Goal: Transaction & Acquisition: Book appointment/travel/reservation

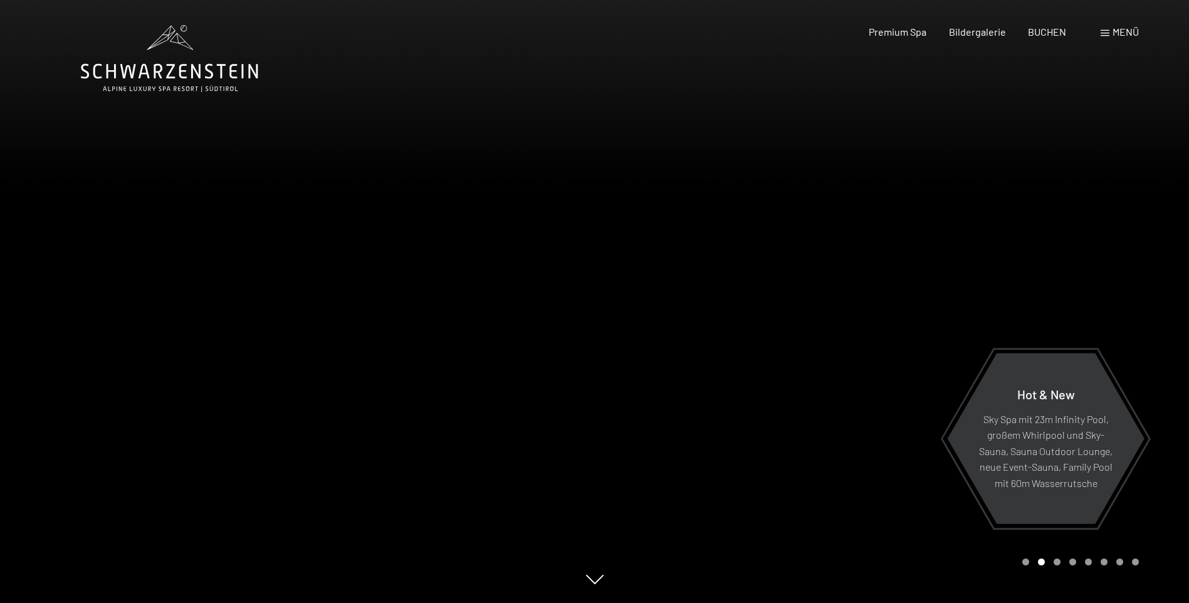
click at [1120, 33] on span "Menü" at bounding box center [1125, 32] width 26 height 12
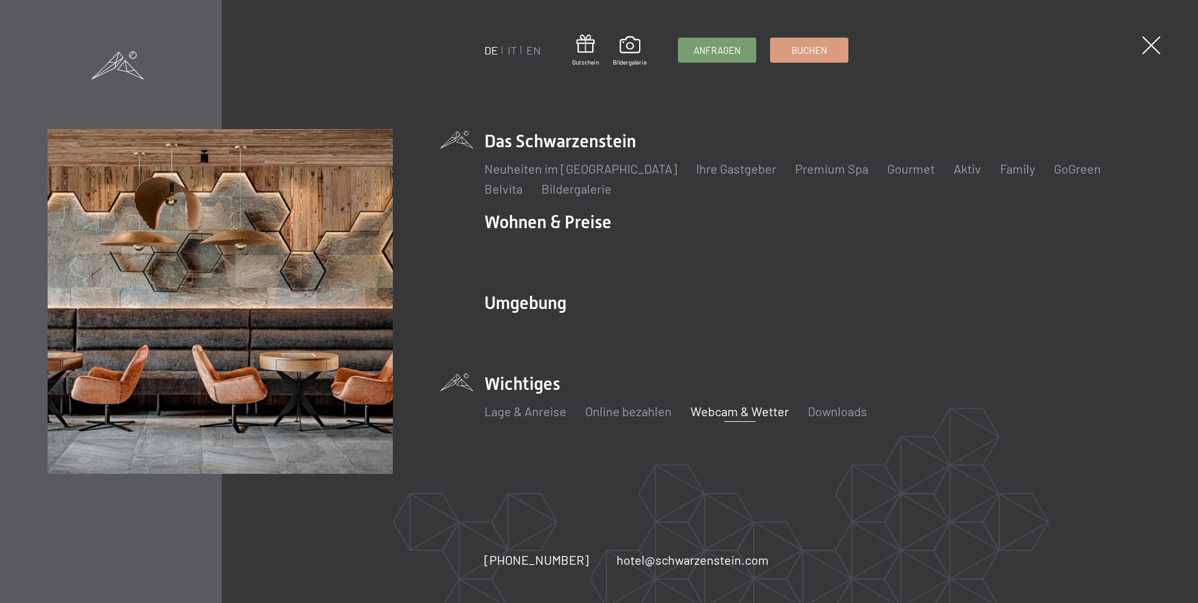
click at [704, 409] on link "Webcam & Wetter" at bounding box center [740, 411] width 98 height 15
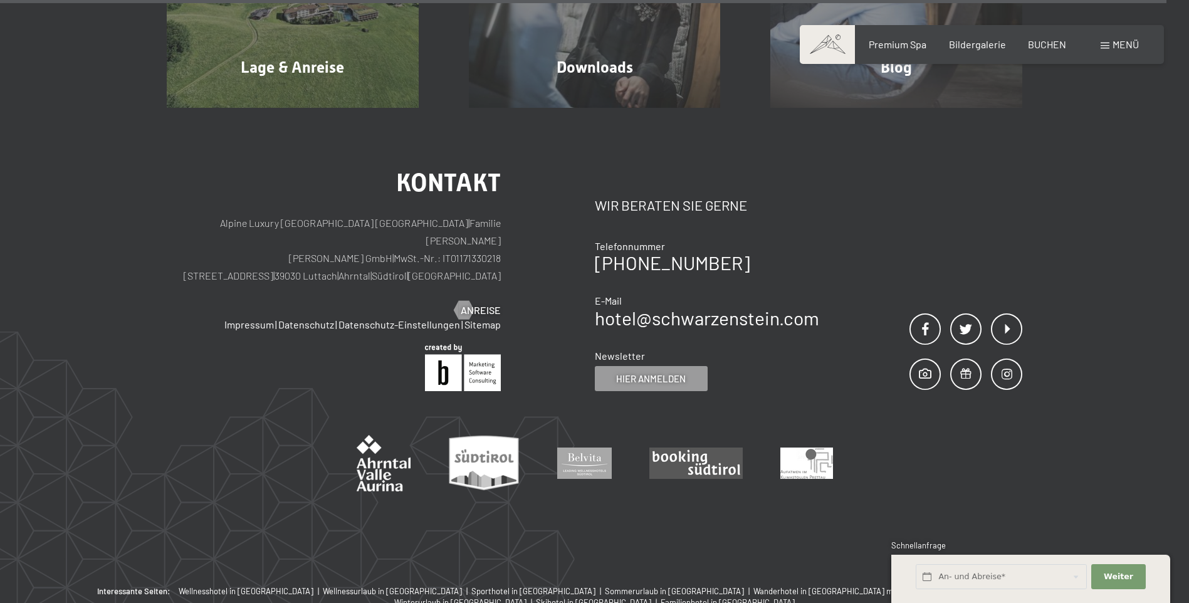
scroll to position [4473, 0]
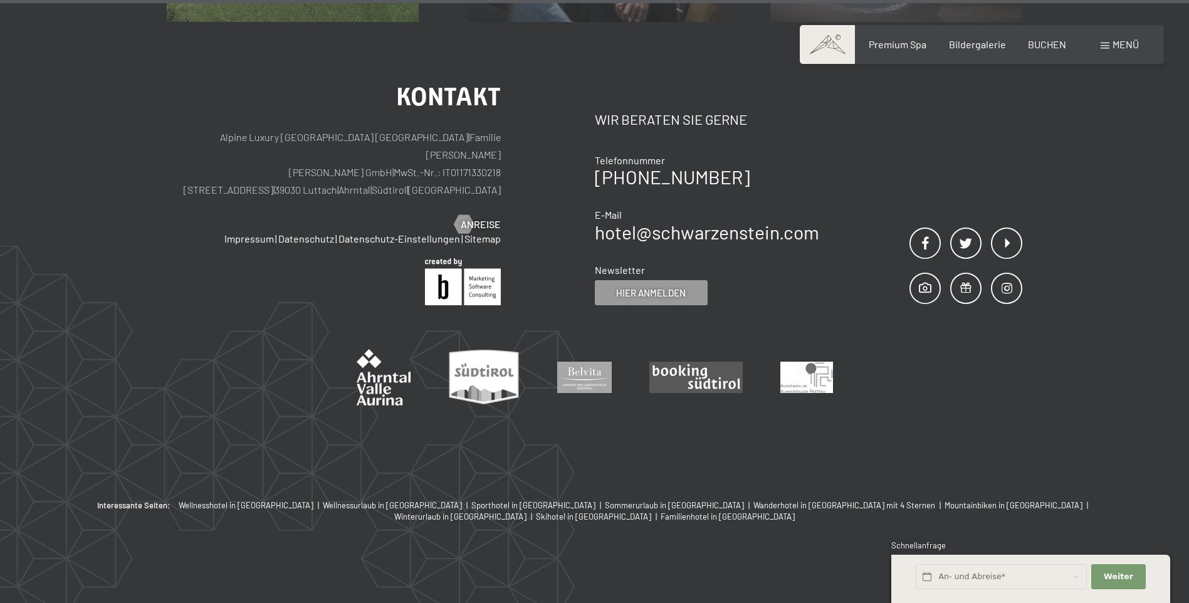
click at [666, 563] on div "Interessante Seiten: Wellnesshotel in Südtirol | Wellnessurlaub in Südtirol | S…" at bounding box center [594, 557] width 1189 height 117
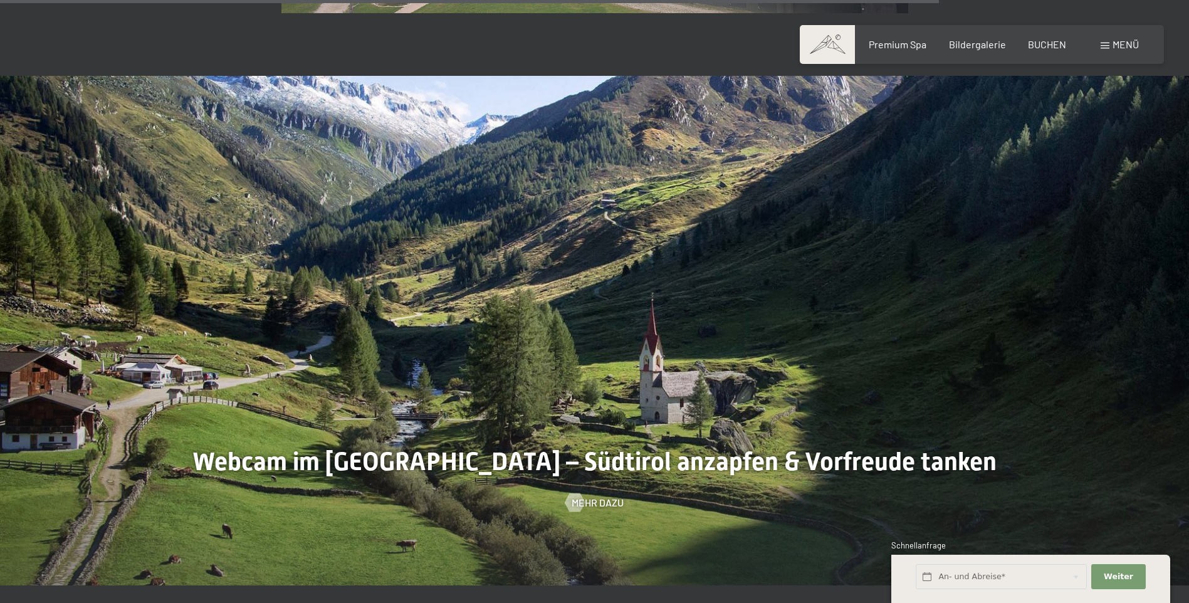
scroll to position [3282, 0]
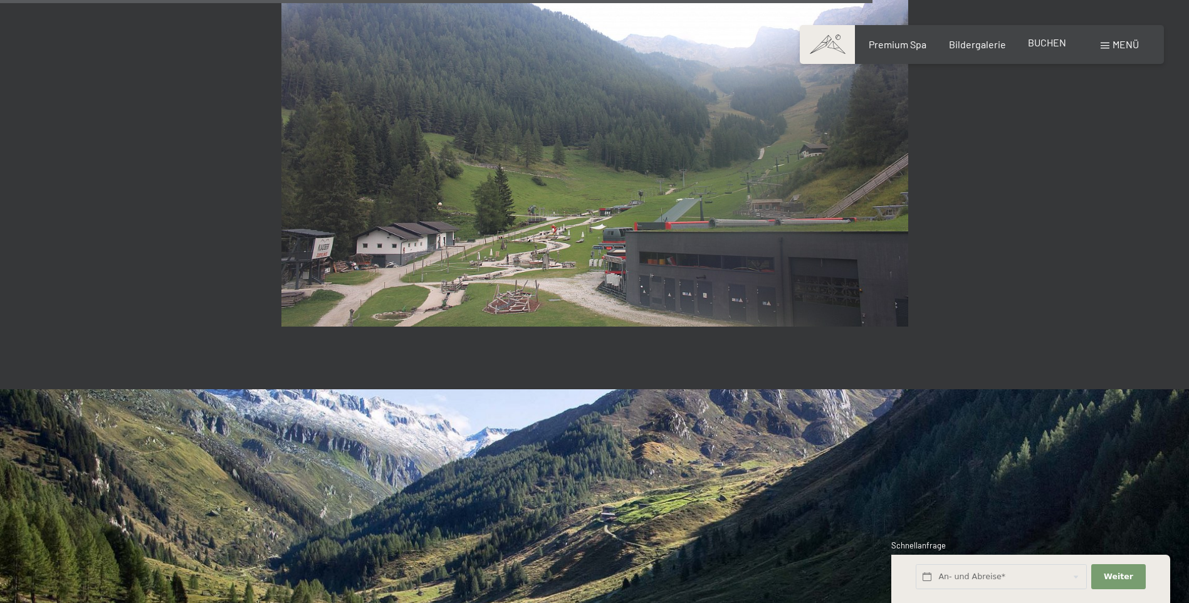
click at [1044, 48] on span "BUCHEN" at bounding box center [1047, 42] width 38 height 12
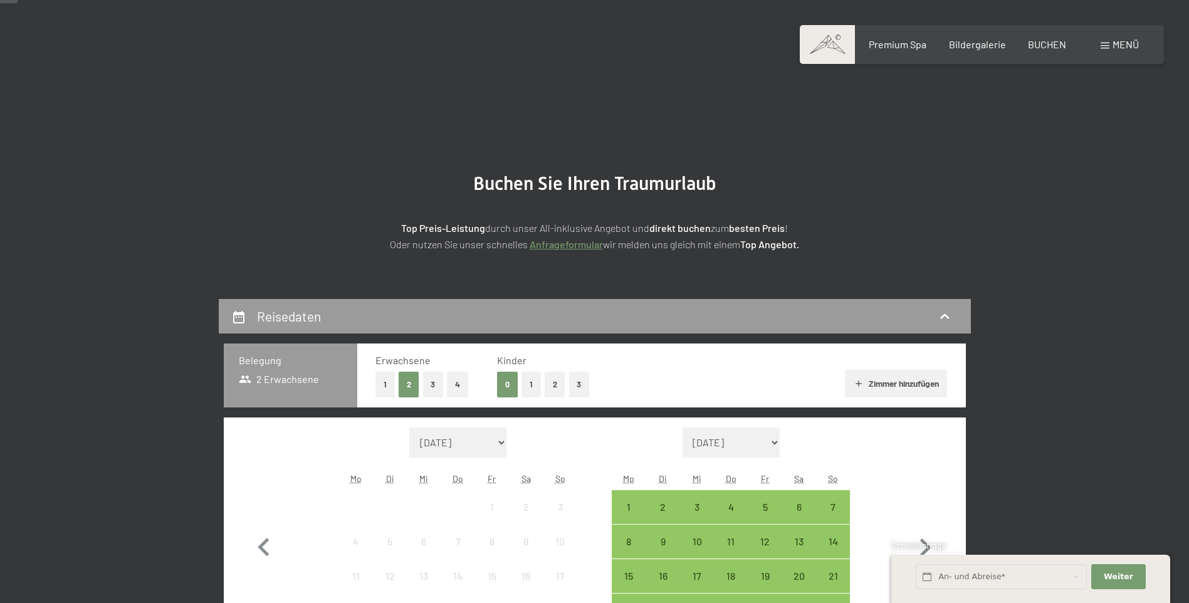
scroll to position [188, 0]
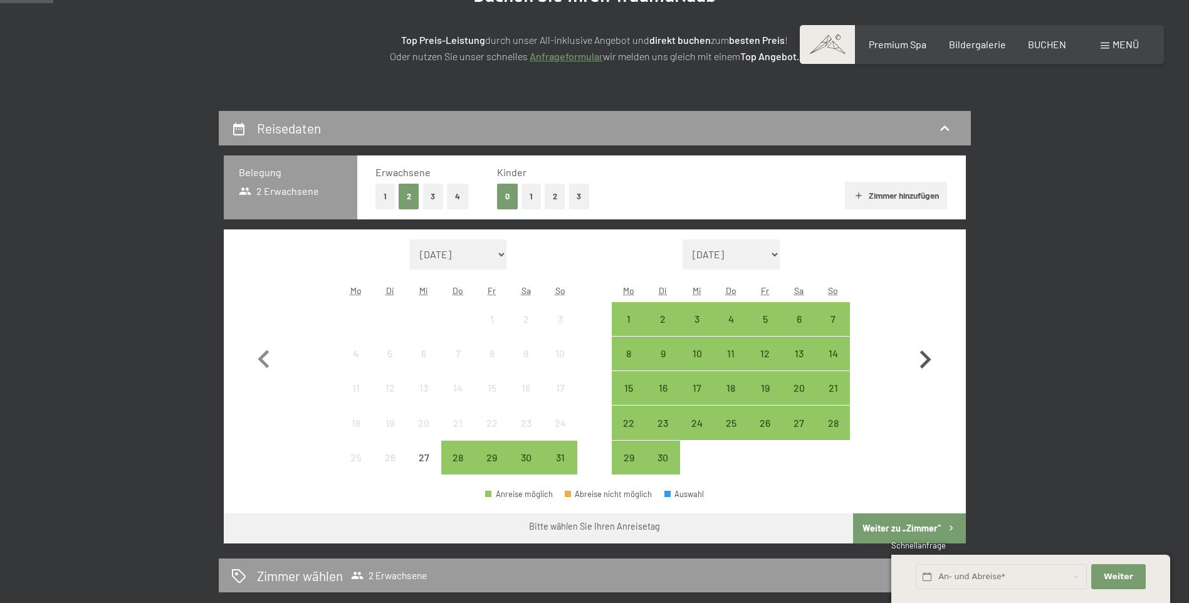
click at [920, 359] on icon "button" at bounding box center [925, 360] width 36 height 36
select select "[DATE]"
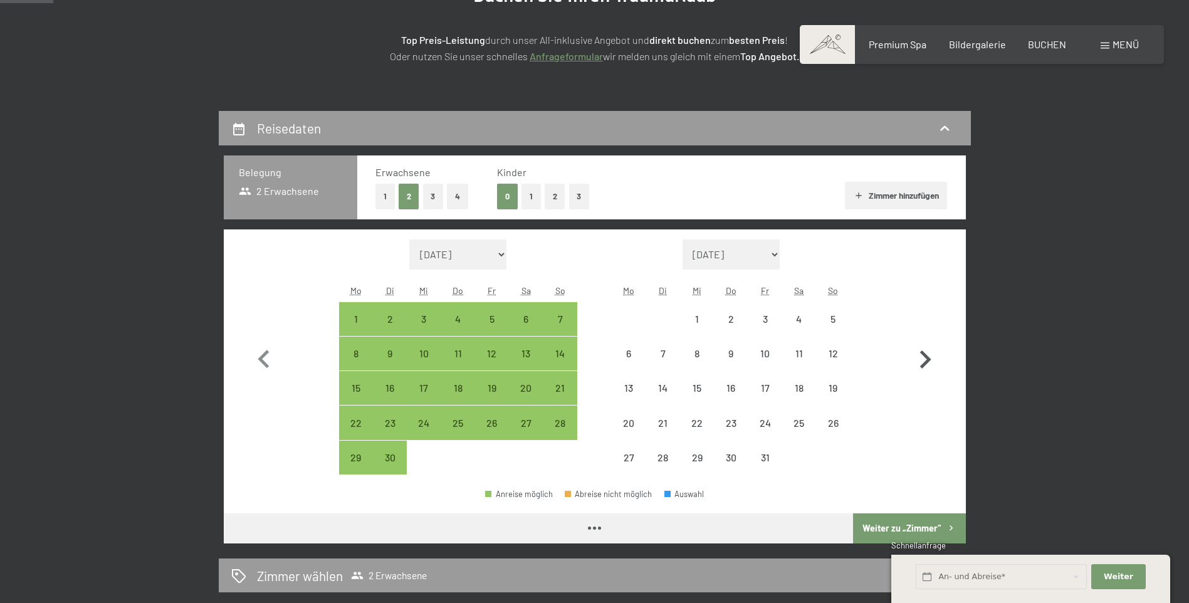
click at [920, 359] on icon "button" at bounding box center [925, 360] width 36 height 36
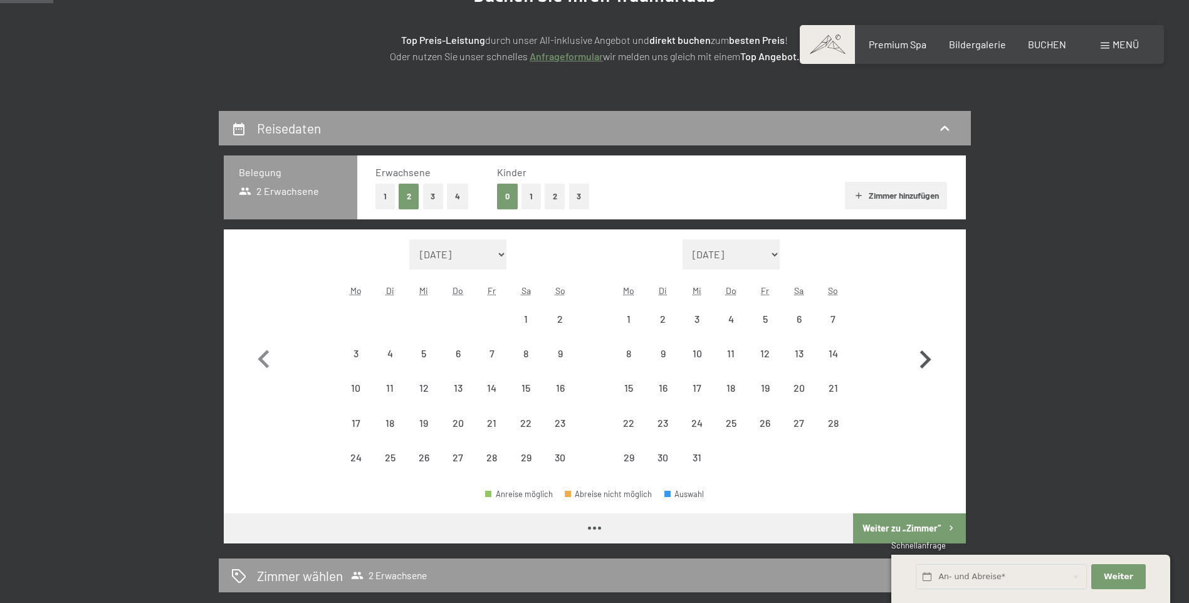
click at [920, 359] on icon "button" at bounding box center [925, 360] width 36 height 36
select select "[DATE]"
click at [920, 359] on icon "button" at bounding box center [925, 360] width 36 height 36
select select "[DATE]"
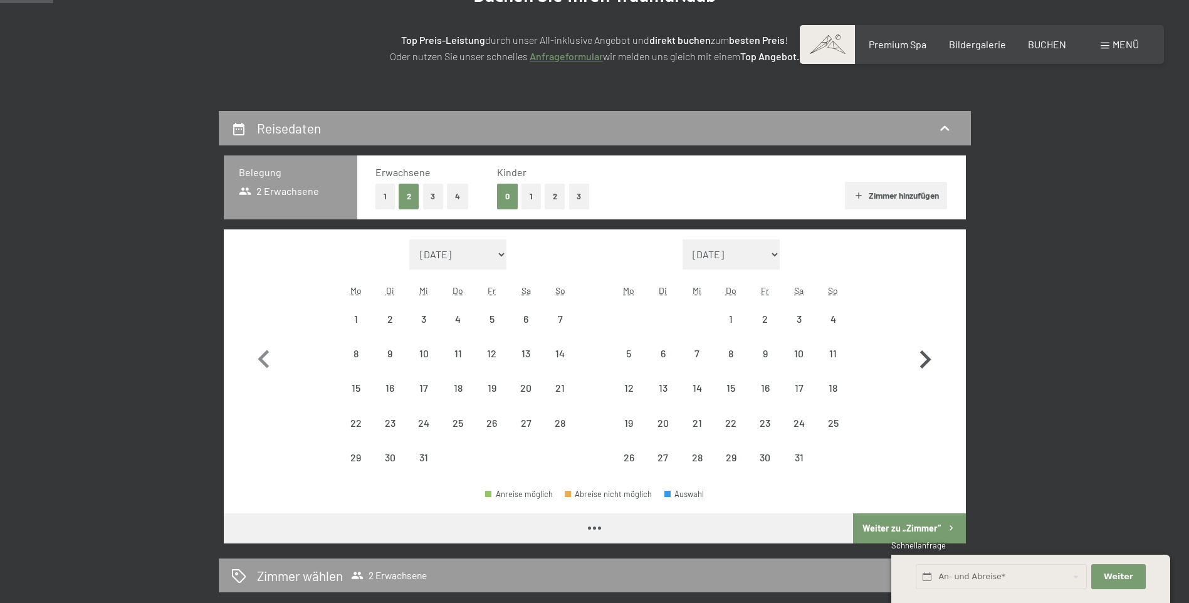
select select "[DATE]"
click at [920, 359] on icon "button" at bounding box center [925, 360] width 36 height 36
select select "[DATE]"
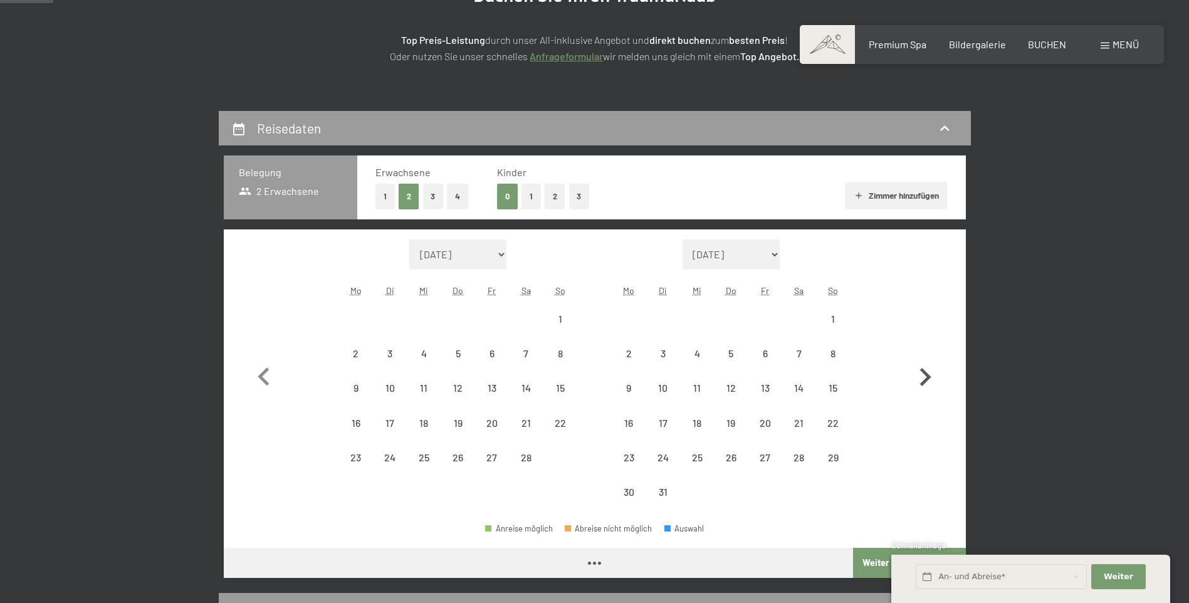
select select "[DATE]"
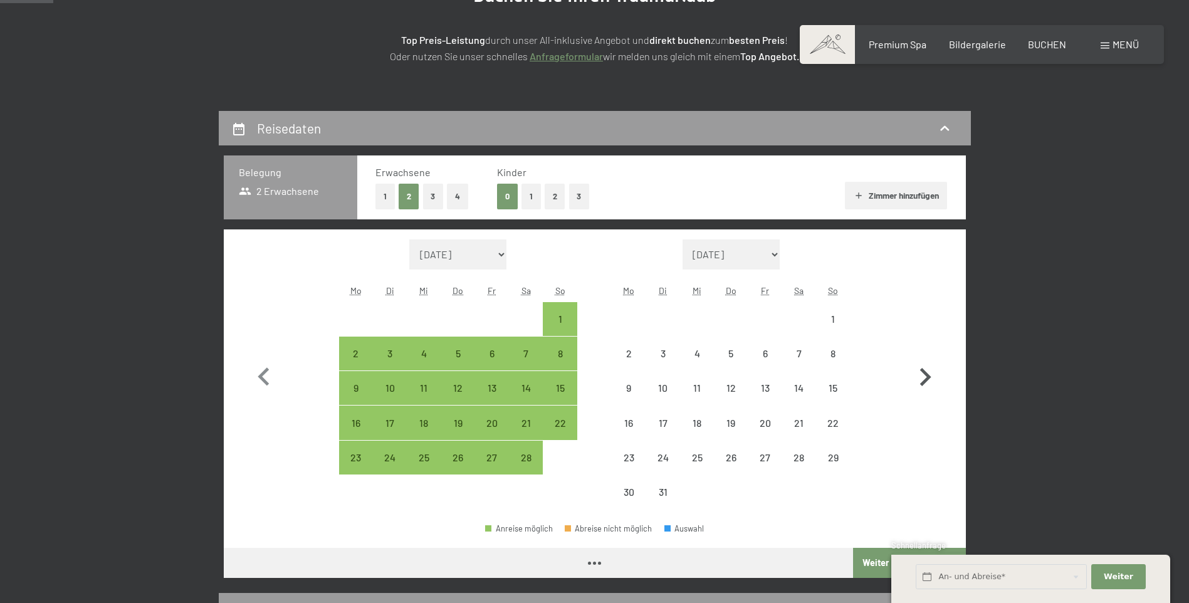
select select "[DATE]"
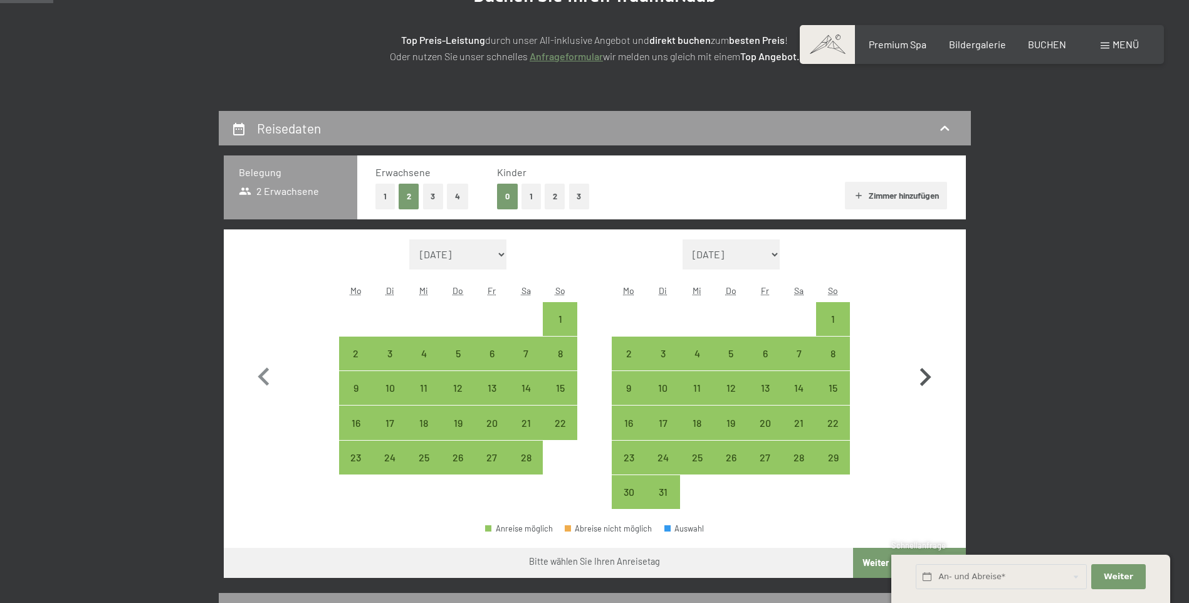
click at [924, 373] on icon "button" at bounding box center [925, 377] width 11 height 18
select select "[DATE]"
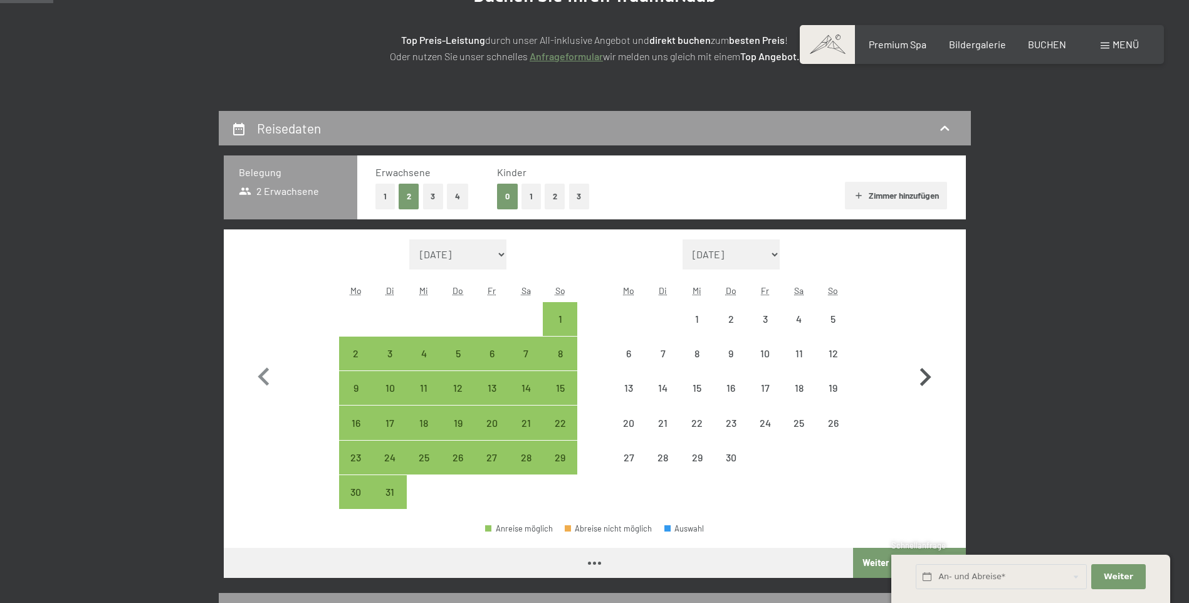
click at [924, 373] on icon "button" at bounding box center [925, 377] width 11 height 18
select select "[DATE]"
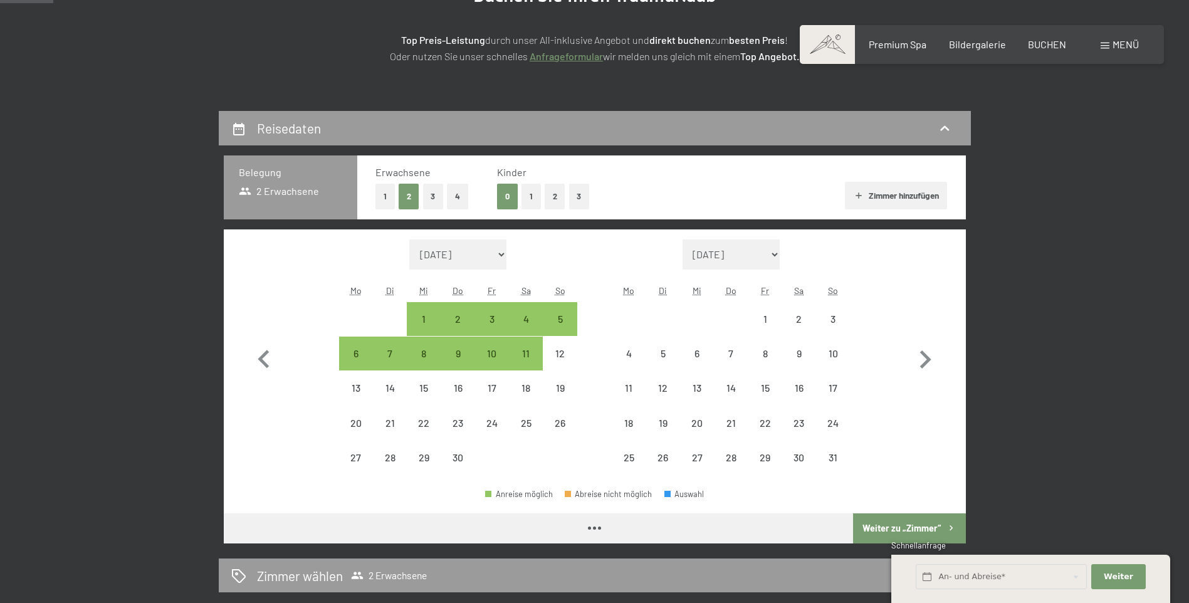
select select "[DATE]"
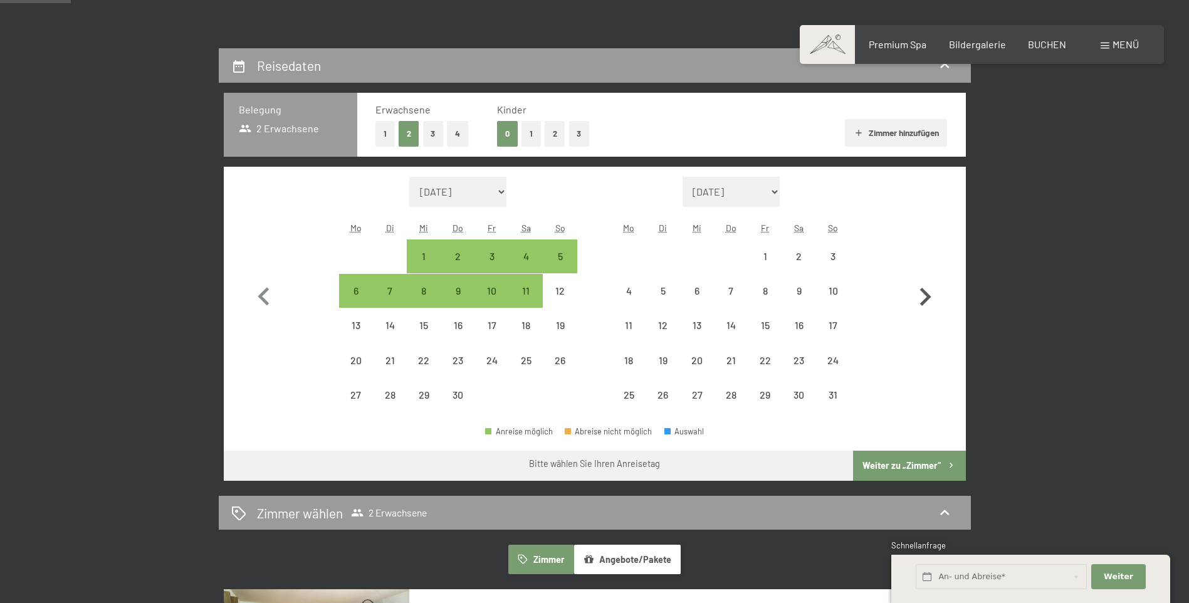
click at [922, 298] on icon "button" at bounding box center [925, 297] width 36 height 36
select select "[DATE]"
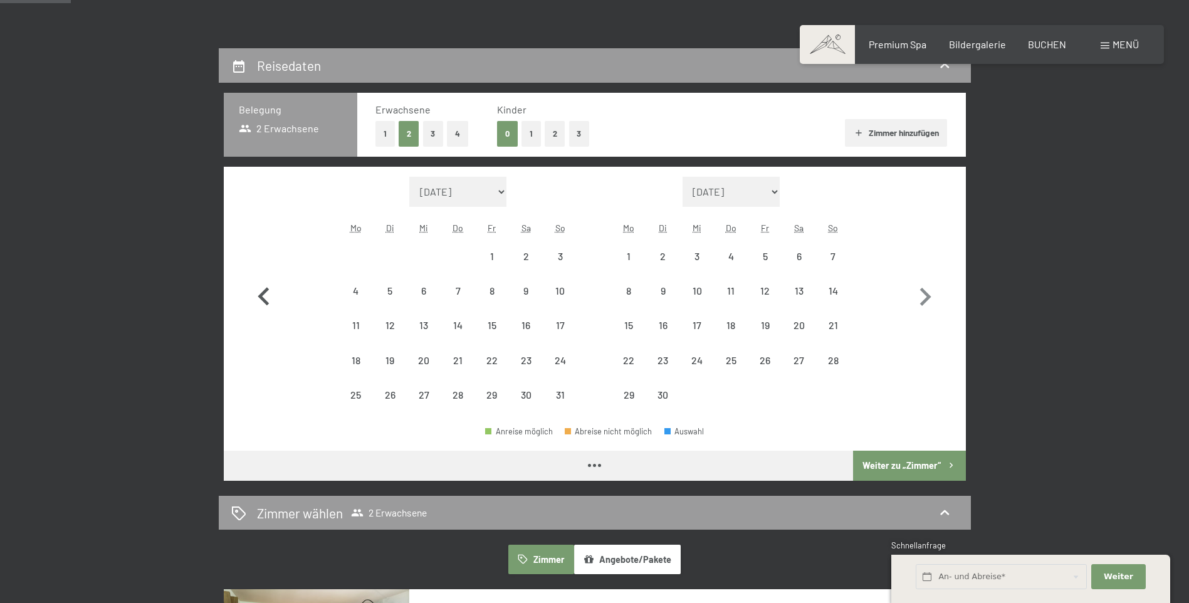
select select "[DATE]"
click at [264, 296] on icon "button" at bounding box center [264, 297] width 36 height 36
select select "[DATE]"
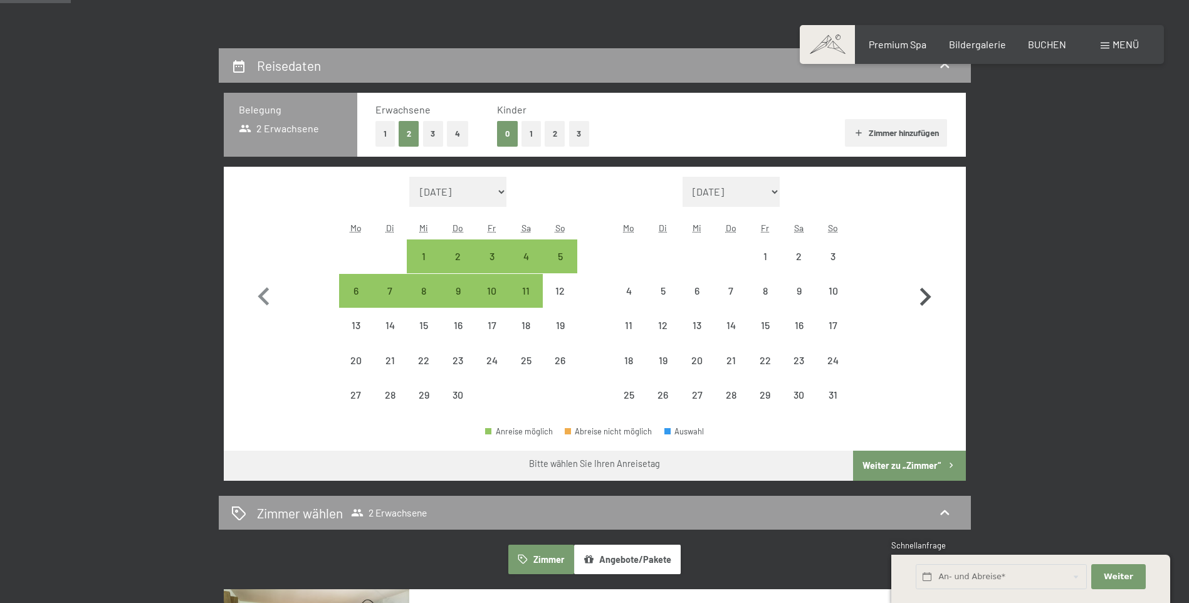
click at [918, 297] on icon "button" at bounding box center [925, 297] width 36 height 36
select select "[DATE]"
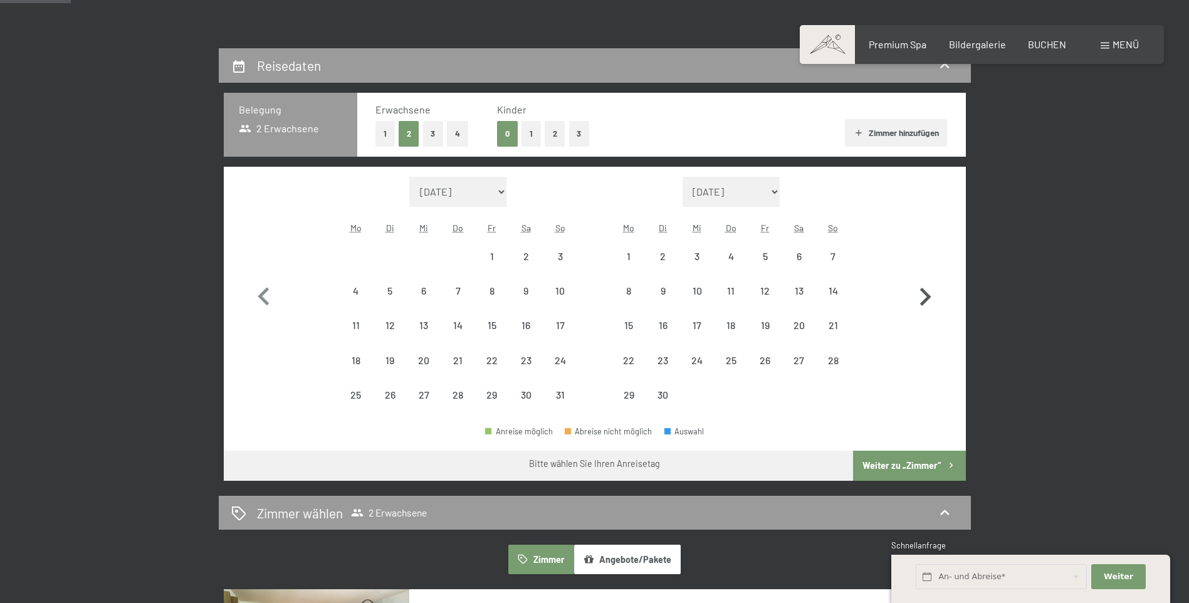
click at [918, 297] on icon "button" at bounding box center [925, 297] width 36 height 36
select select "[DATE]"
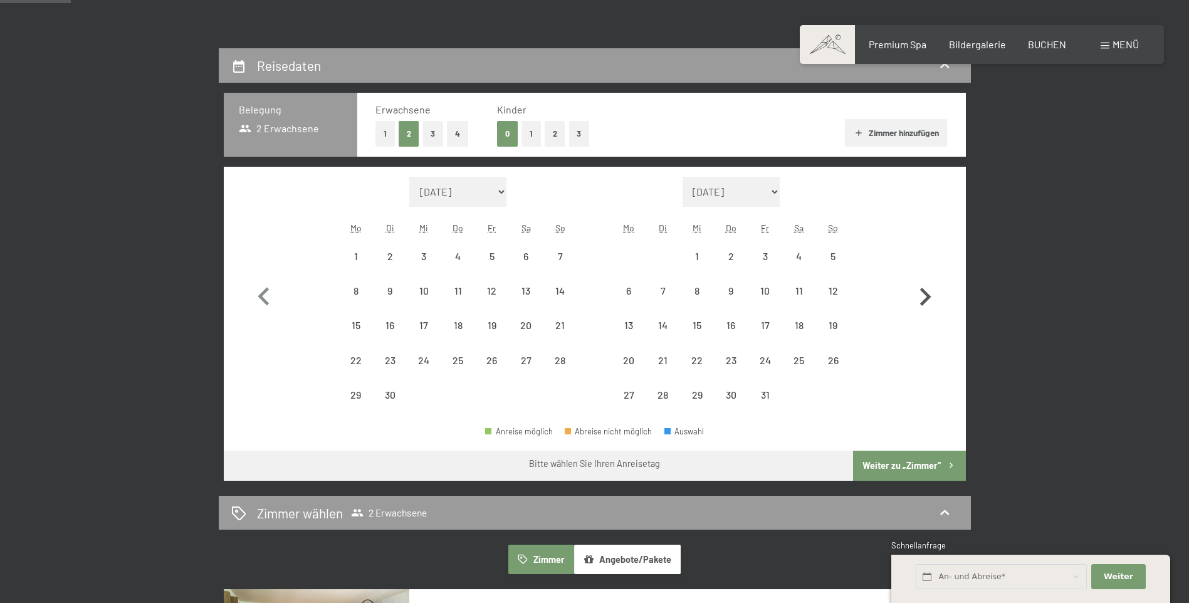
click at [918, 301] on icon "button" at bounding box center [925, 297] width 36 height 36
select select "[DATE]"
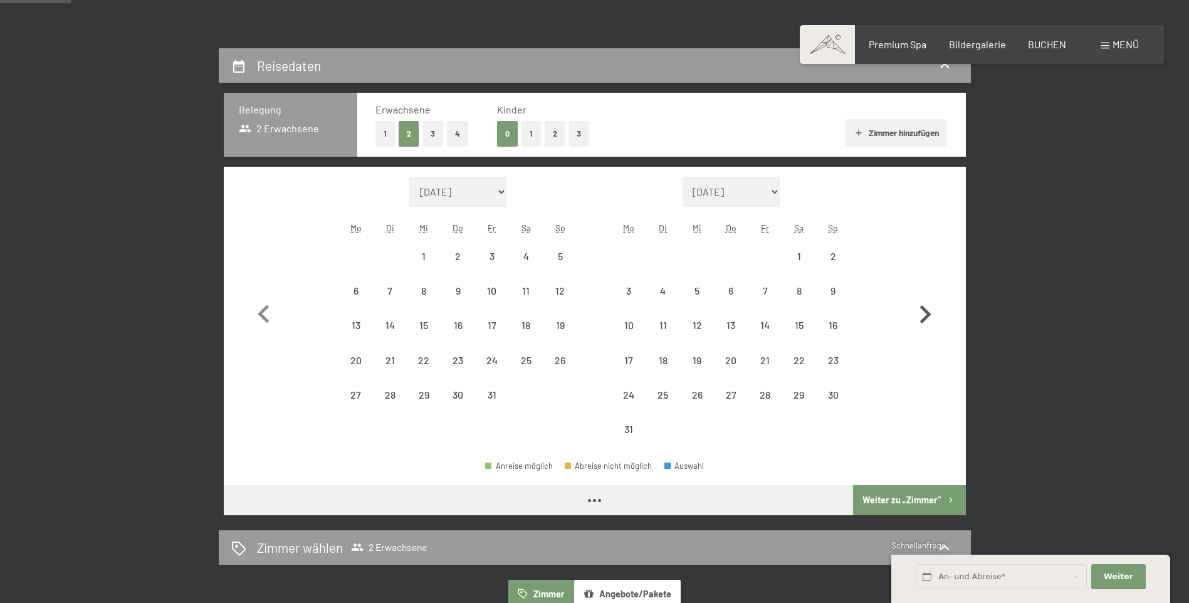
select select "[DATE]"
click at [264, 313] on icon "button" at bounding box center [264, 314] width 36 height 36
select select "[DATE]"
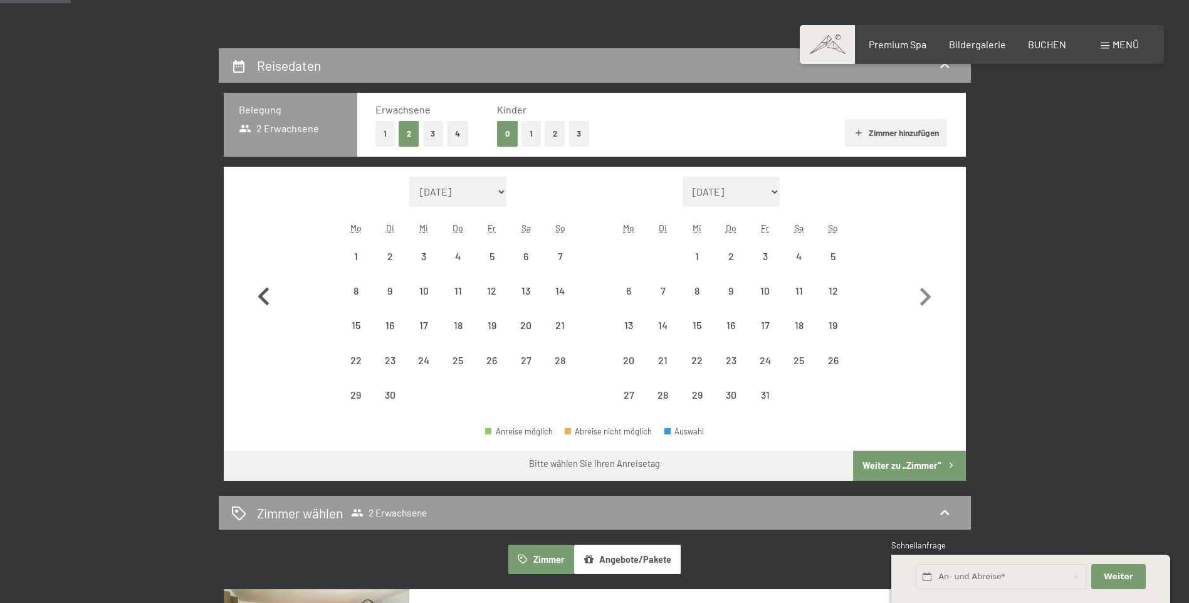
click at [264, 313] on icon "button" at bounding box center [264, 297] width 36 height 36
select select "[DATE]"
click at [264, 313] on icon "button" at bounding box center [264, 297] width 36 height 36
select select "[DATE]"
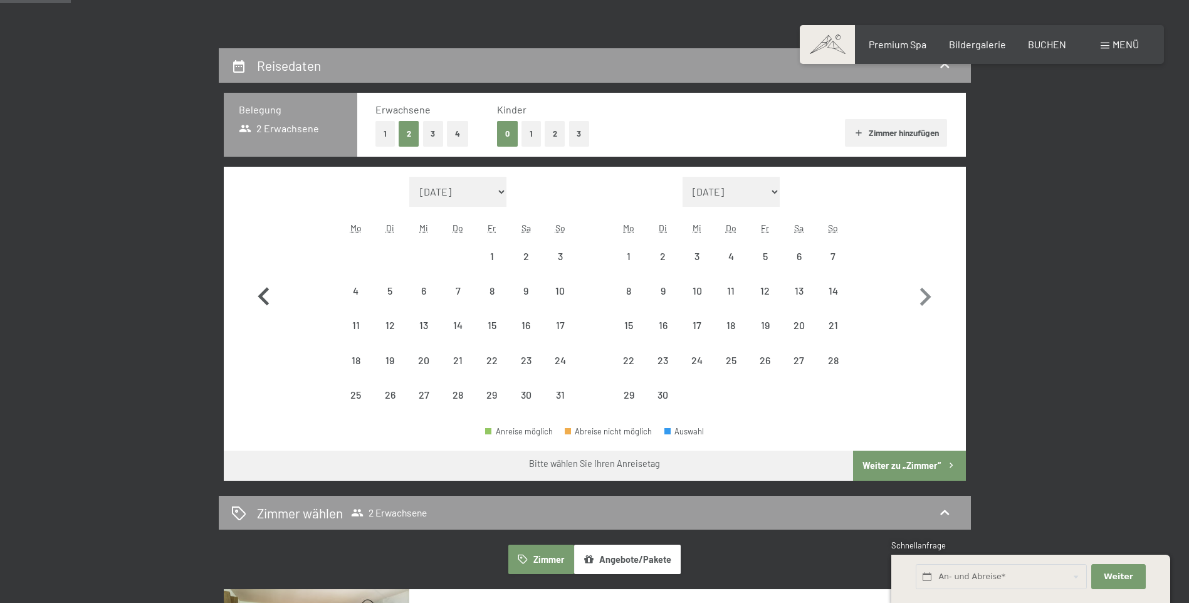
select select "[DATE]"
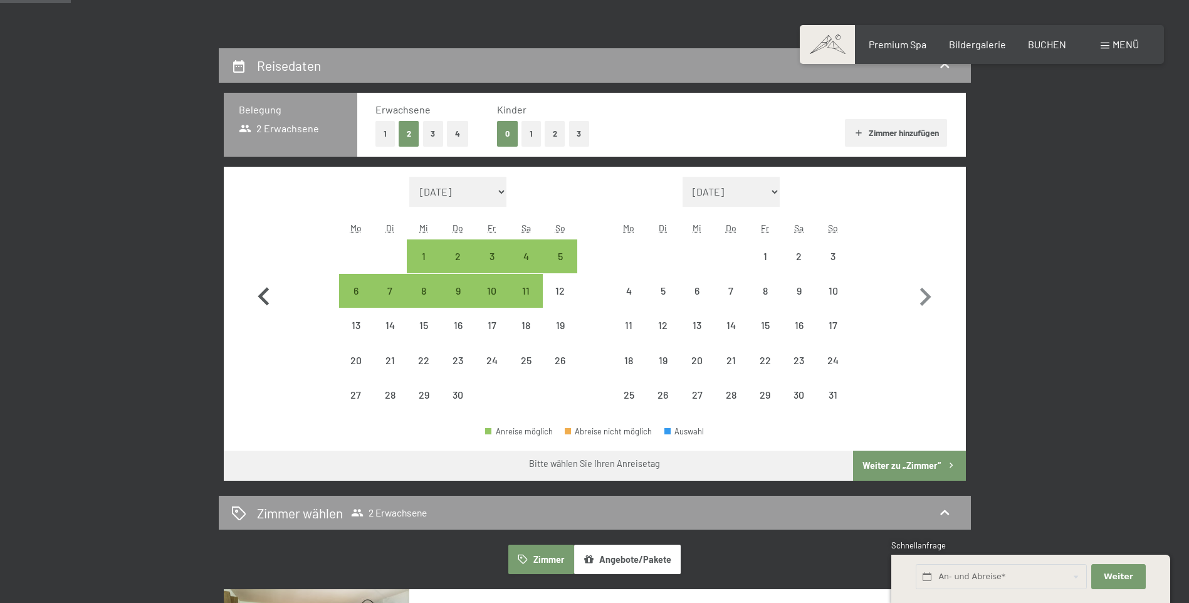
click at [264, 313] on icon "button" at bounding box center [264, 297] width 36 height 36
select select "[DATE]"
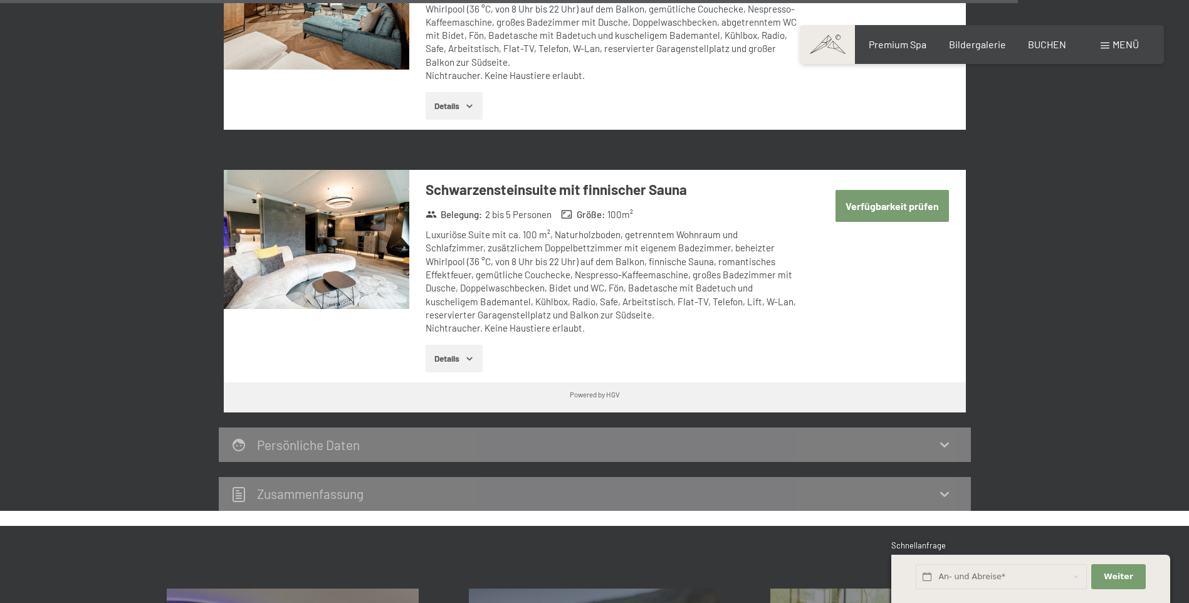
scroll to position [3635, 0]
